Goal: Use online tool/utility: Use online tool/utility

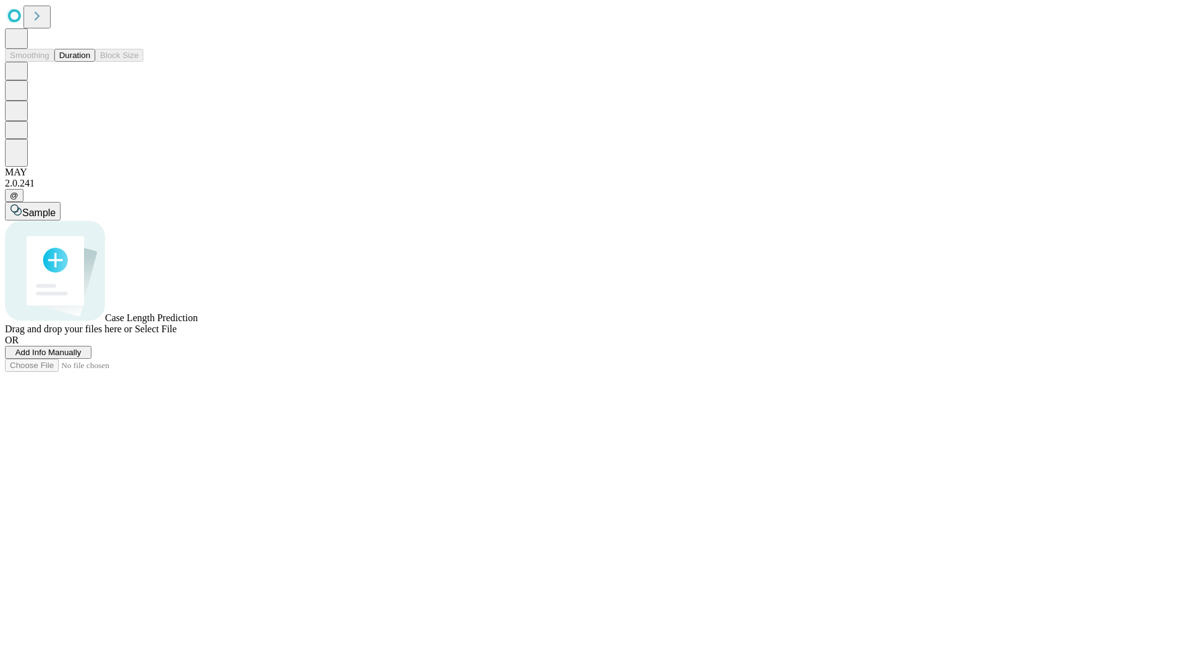
click at [177, 334] on span "Select File" at bounding box center [156, 329] width 42 height 10
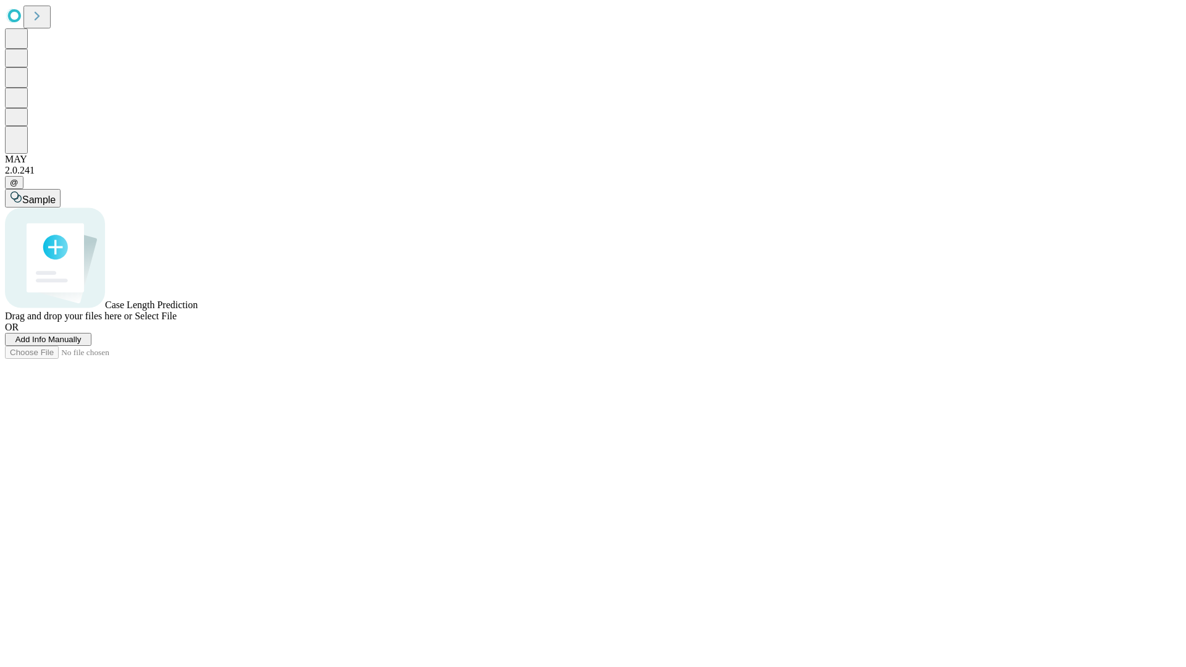
click at [177, 321] on span "Select File" at bounding box center [156, 316] width 42 height 10
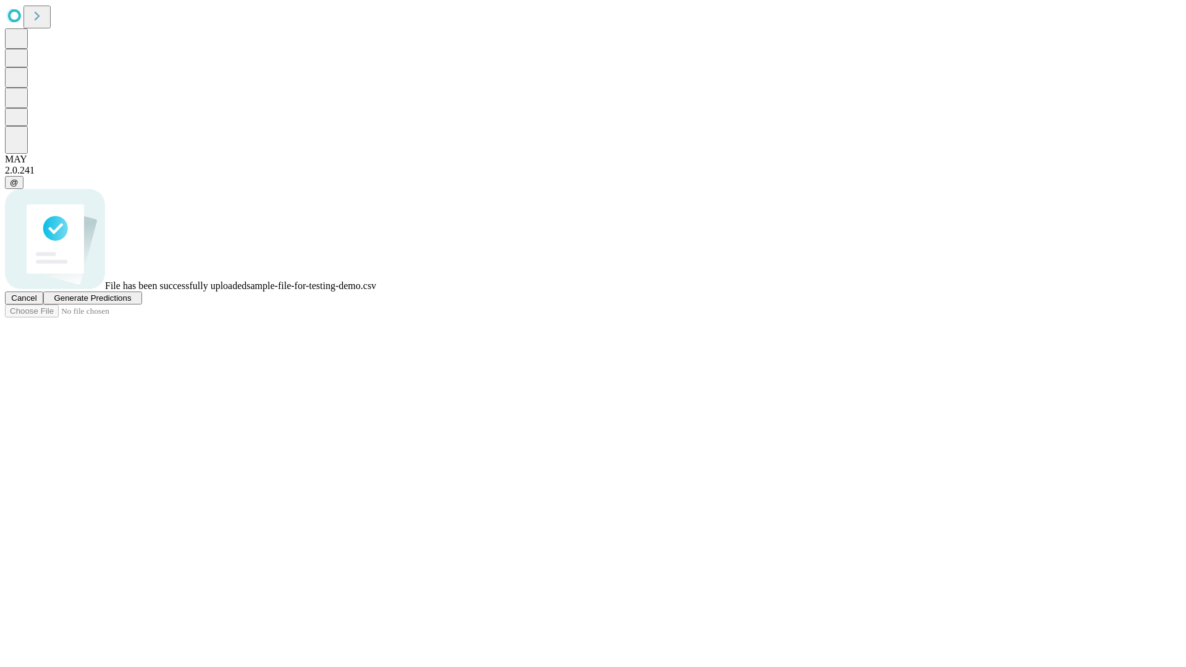
click at [131, 303] on span "Generate Predictions" at bounding box center [92, 297] width 77 height 9
